Goal: Communication & Community: Answer question/provide support

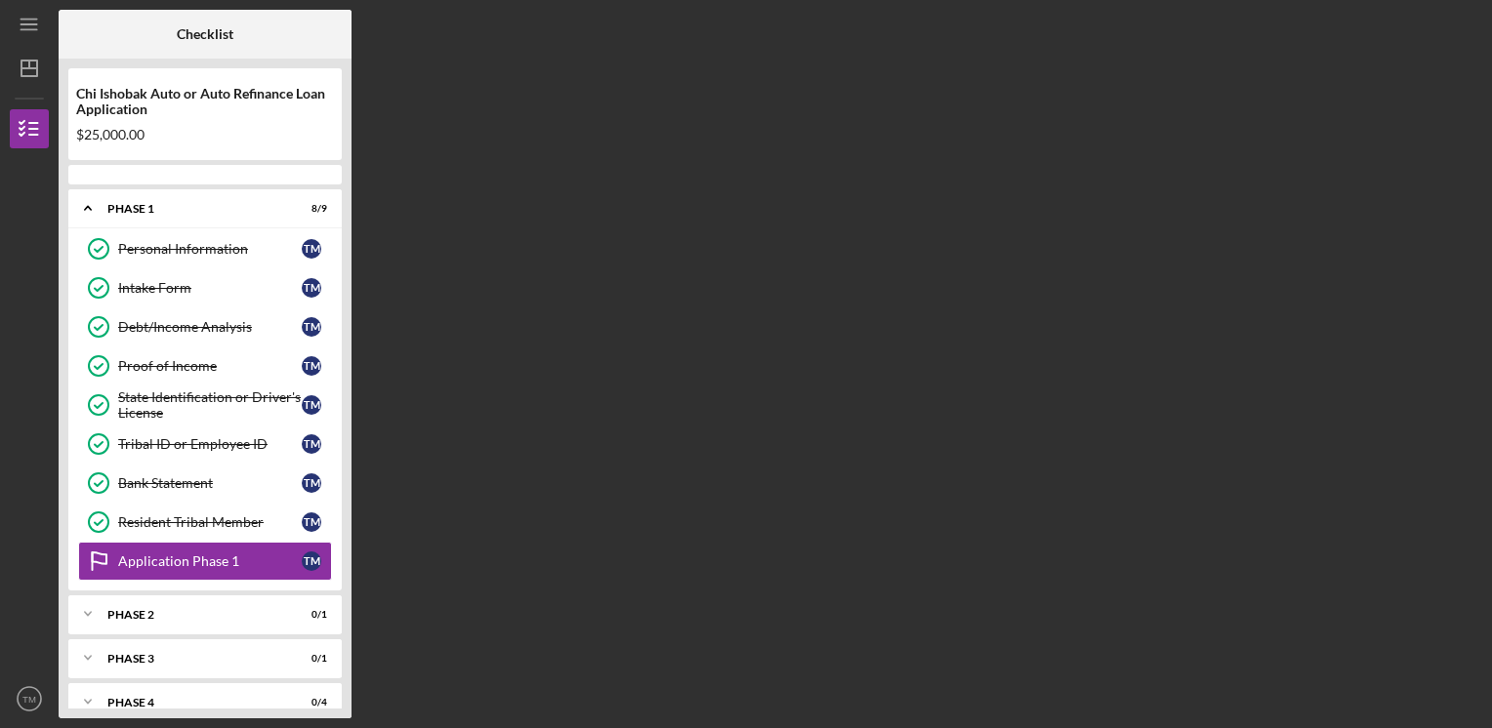
scroll to position [20, 0]
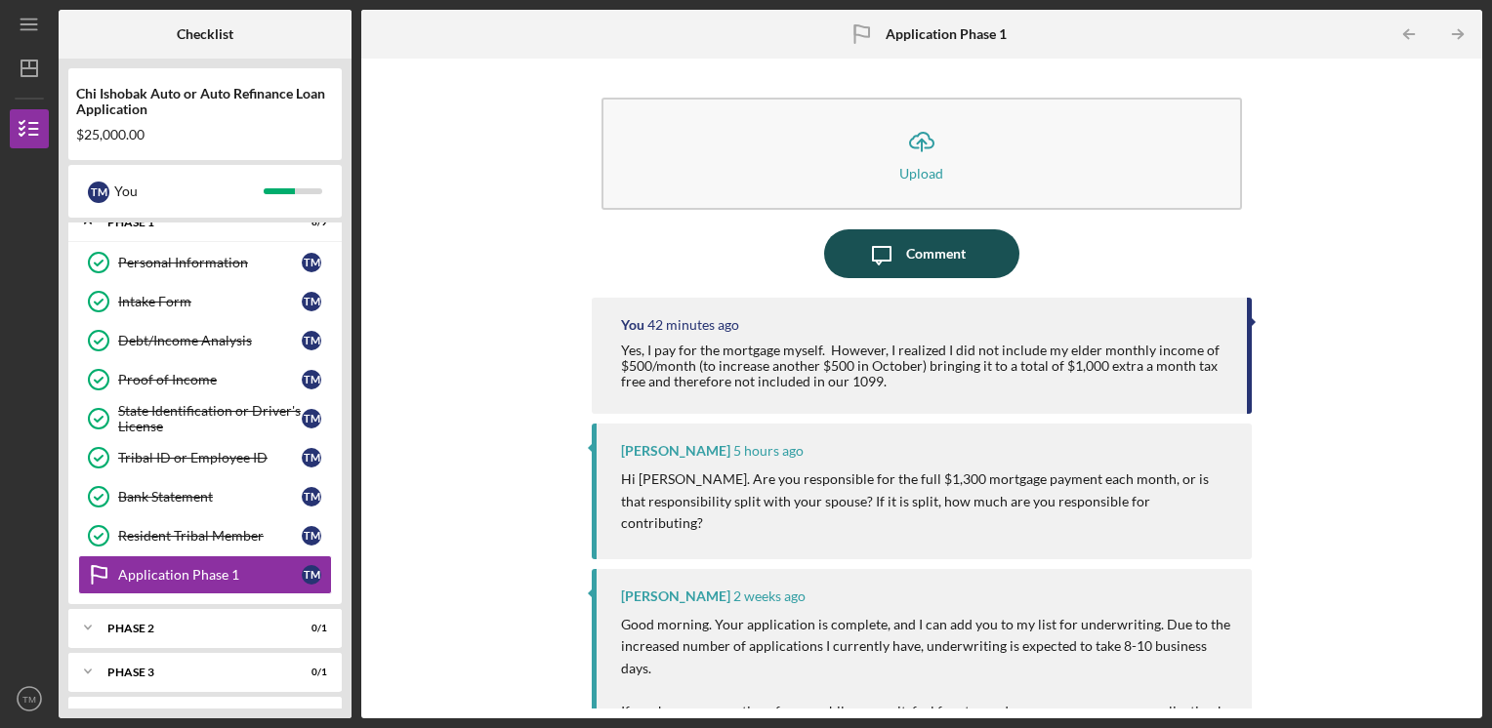
click at [924, 257] on div "Comment" at bounding box center [936, 253] width 60 height 49
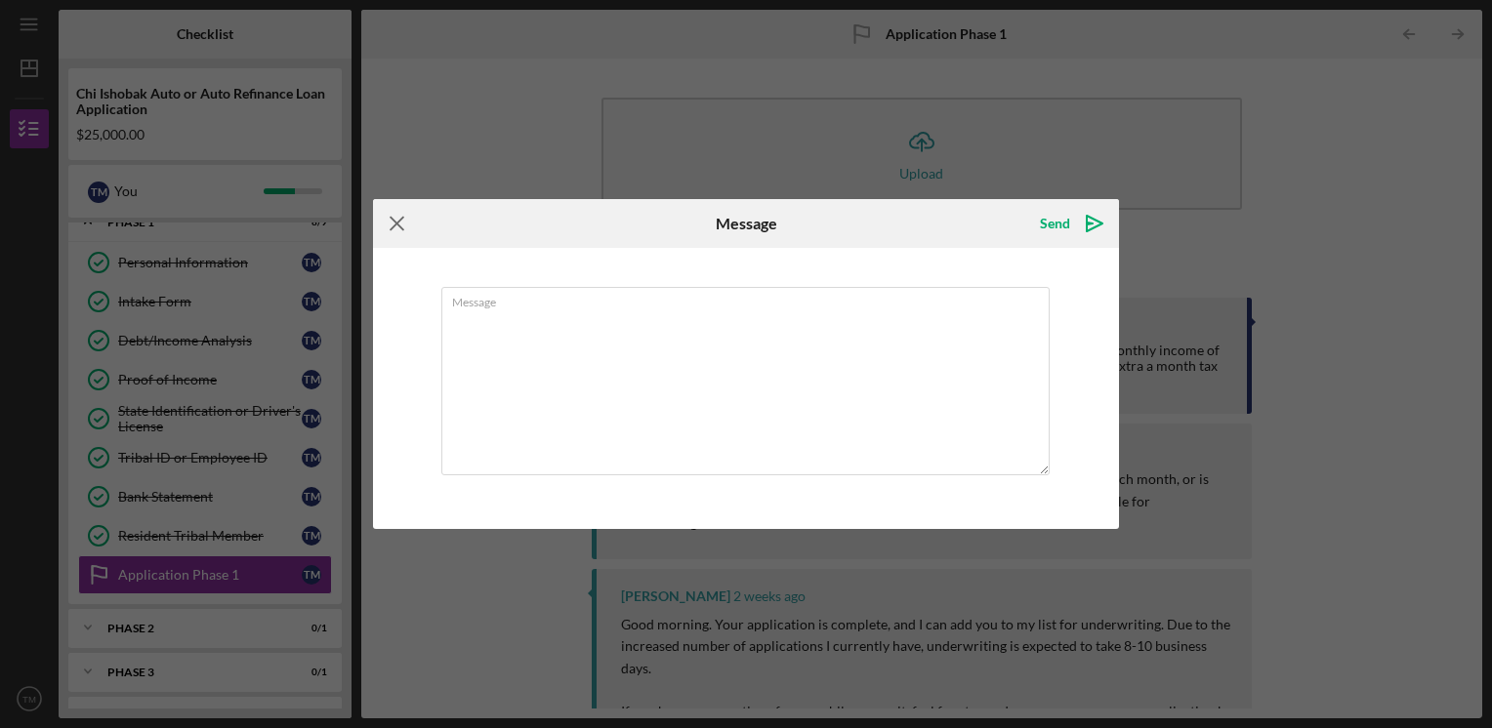
click at [392, 223] on icon "Icon/Menu Close" at bounding box center [397, 223] width 49 height 49
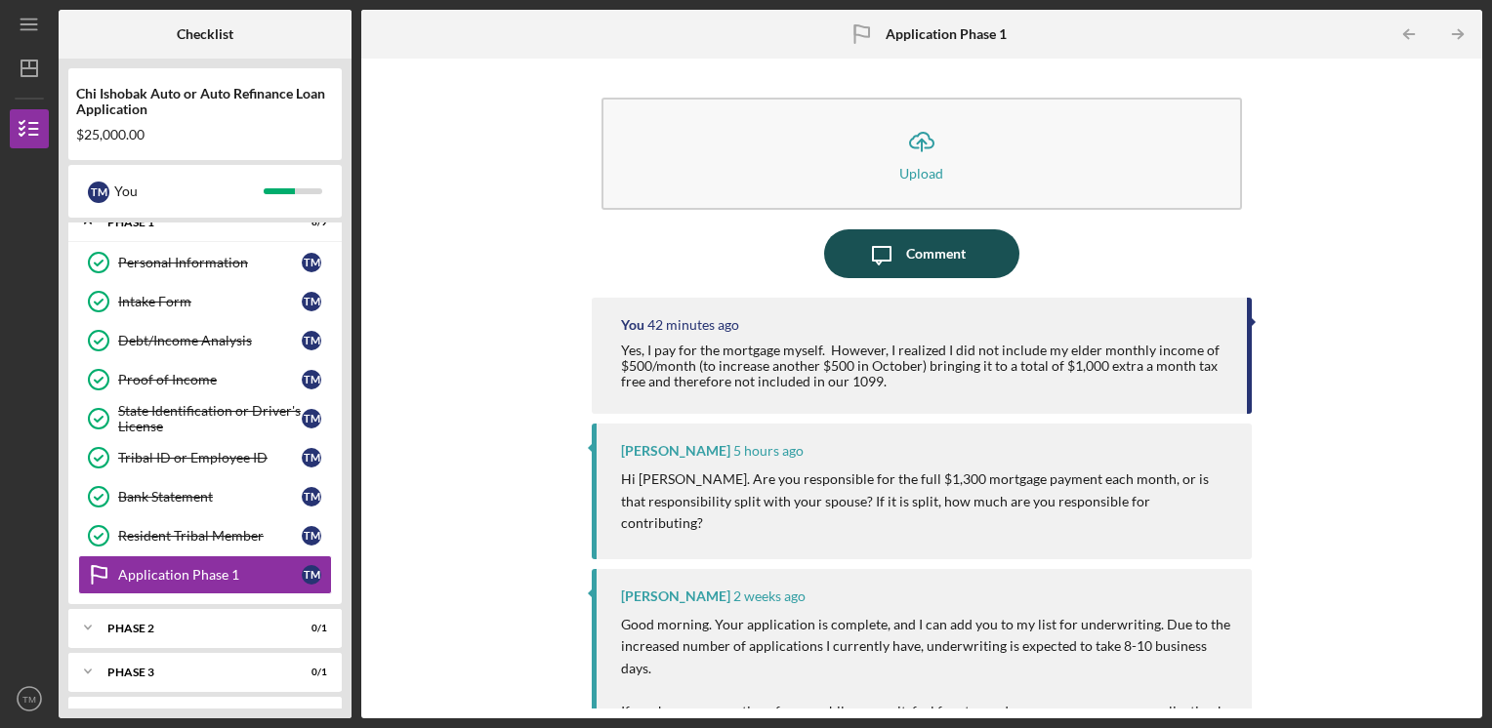
click at [947, 252] on div "Comment" at bounding box center [936, 253] width 60 height 49
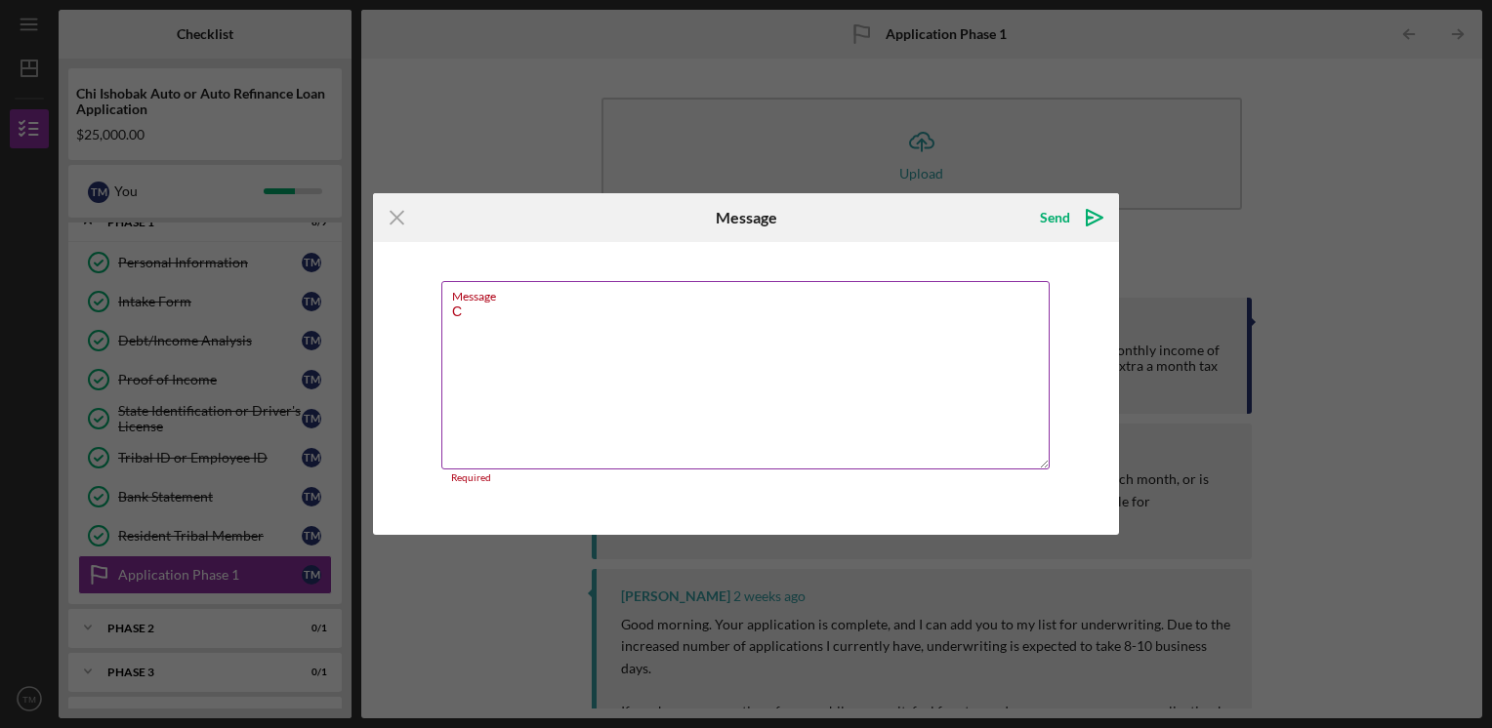
click at [627, 326] on textarea "C" at bounding box center [745, 375] width 608 height 188
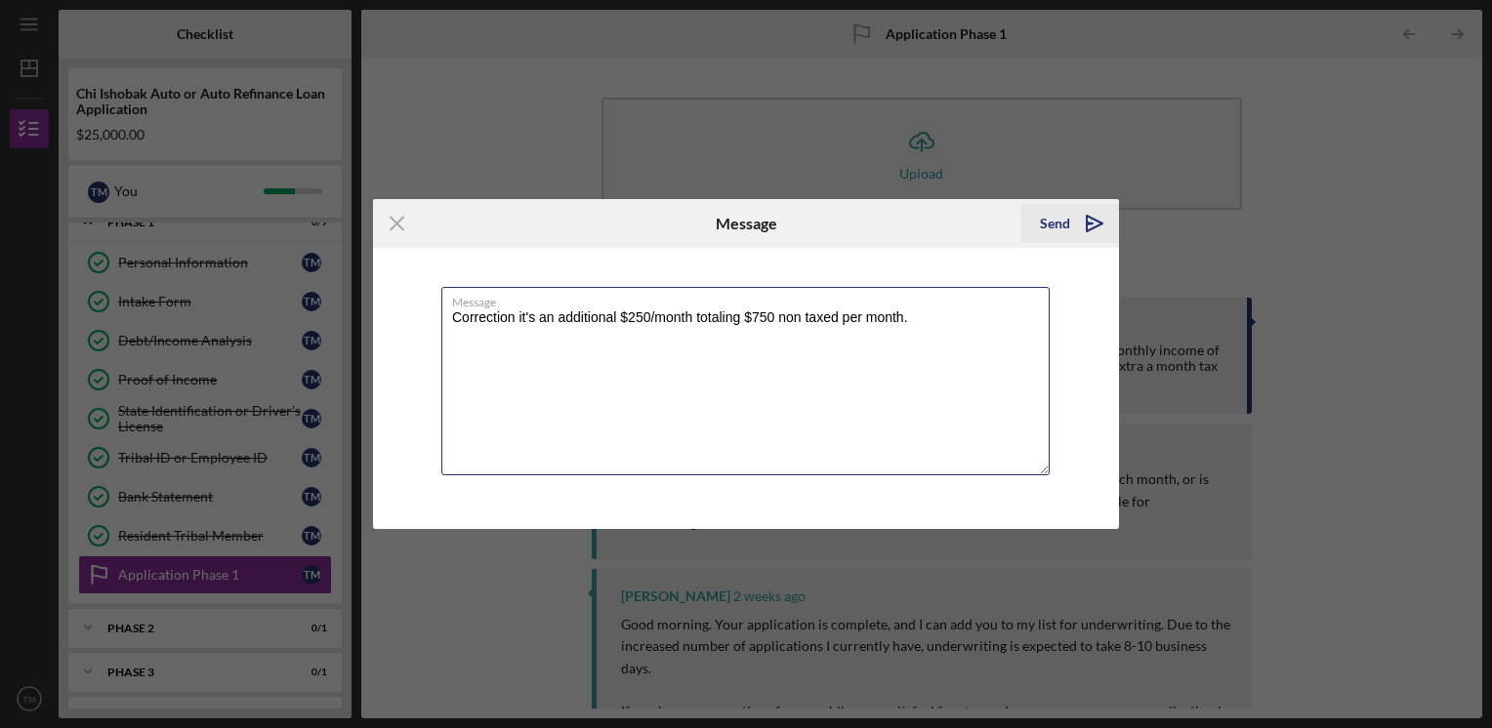
type textarea "Correction it's an additional $250/month totaling $750 non taxed per month."
click at [1052, 225] on div "Send" at bounding box center [1055, 223] width 30 height 39
